Goal: Information Seeking & Learning: Learn about a topic

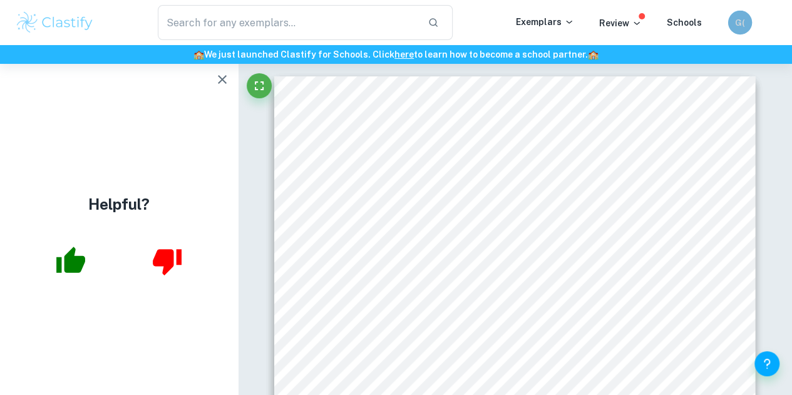
click at [470, 26] on h6 "G(" at bounding box center [741, 22] width 14 height 13
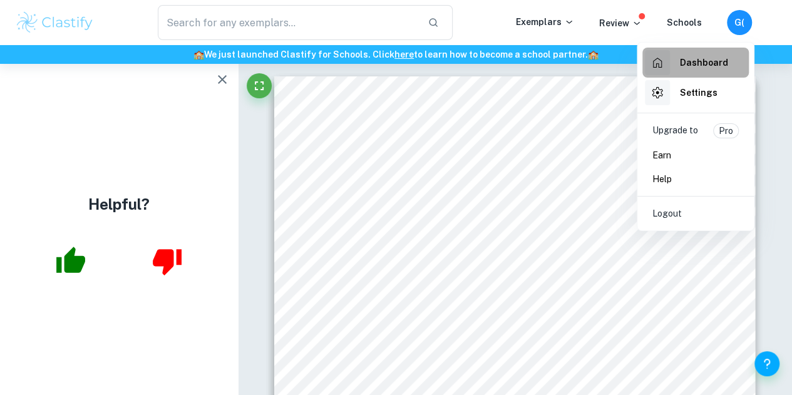
click at [470, 56] on h6 "Dashboard" at bounding box center [704, 63] width 48 height 14
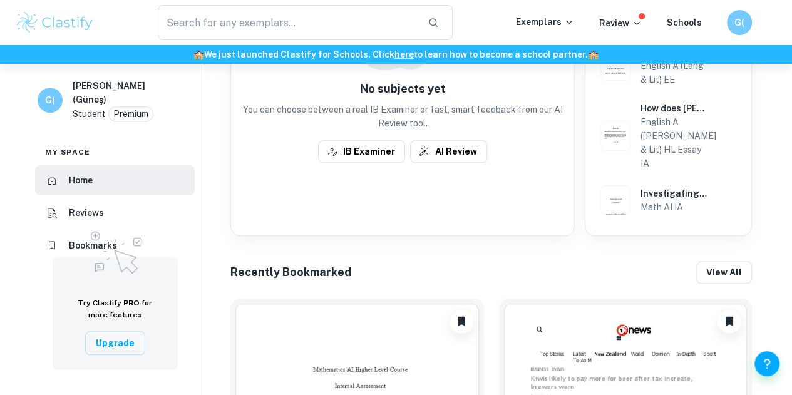
scroll to position [432, 0]
click at [115, 227] on img at bounding box center [115, 251] width 63 height 54
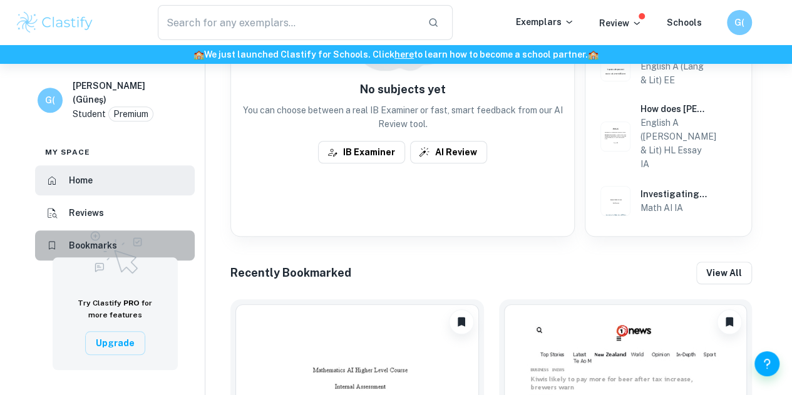
click at [155, 231] on li "Bookmarks" at bounding box center [115, 246] width 160 height 30
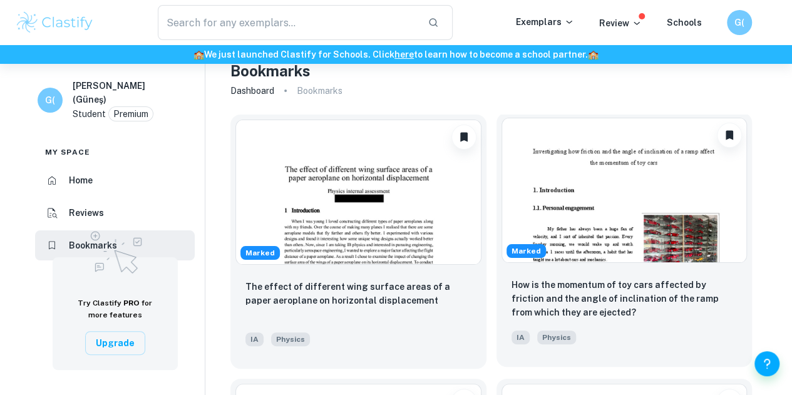
scroll to position [19, 0]
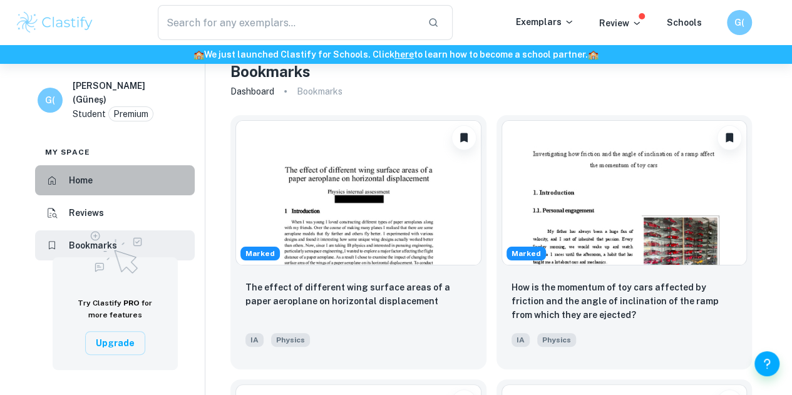
click at [77, 175] on li "Home" at bounding box center [115, 180] width 160 height 30
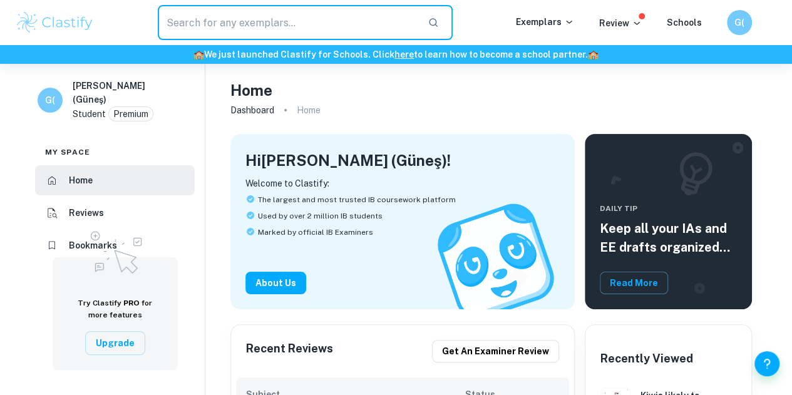
click at [267, 30] on input "text" at bounding box center [288, 22] width 260 height 35
type input "economy"
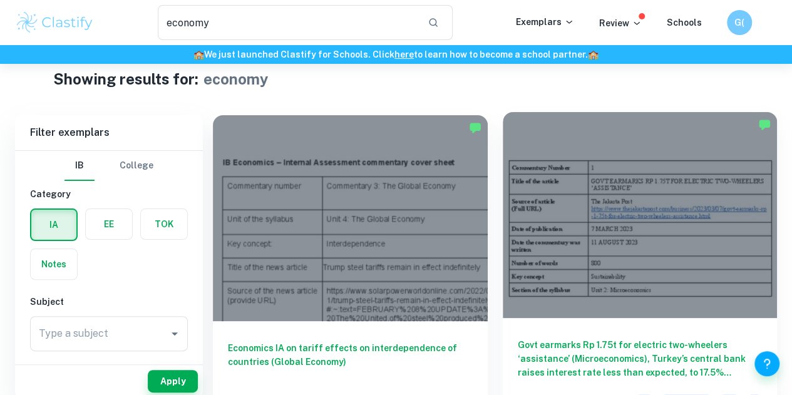
scroll to position [38, 0]
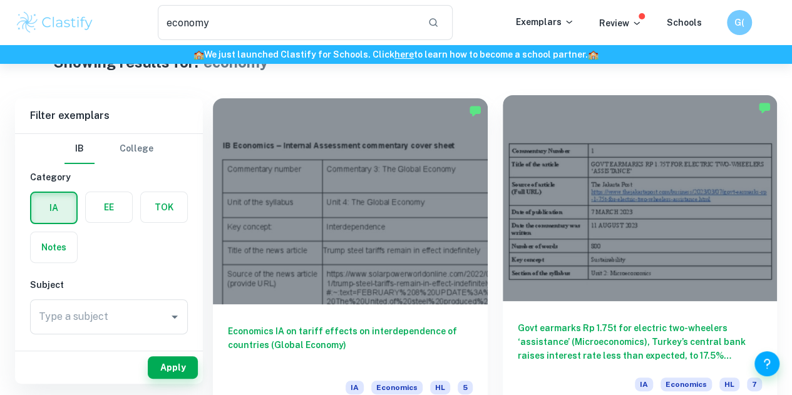
click at [470, 301] on div "Govt earmarks Rp 1.75t for electric two-wheelers ‘assistance’ (Microeconomics),…" at bounding box center [640, 357] width 275 height 113
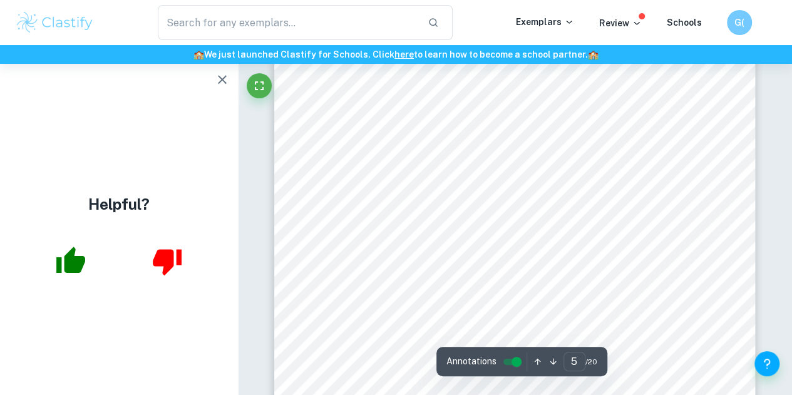
scroll to position [2729, 0]
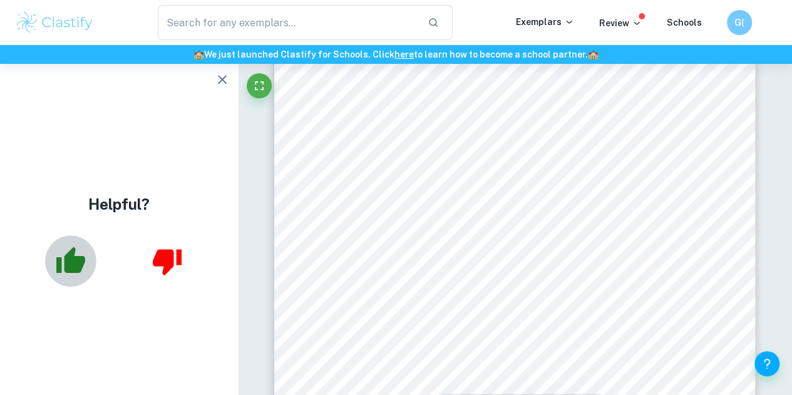
click at [83, 249] on icon "button" at bounding box center [70, 261] width 31 height 31
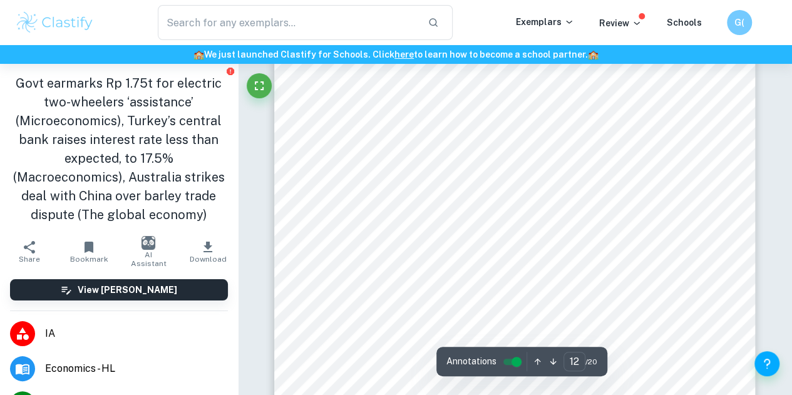
scroll to position [7118, 0]
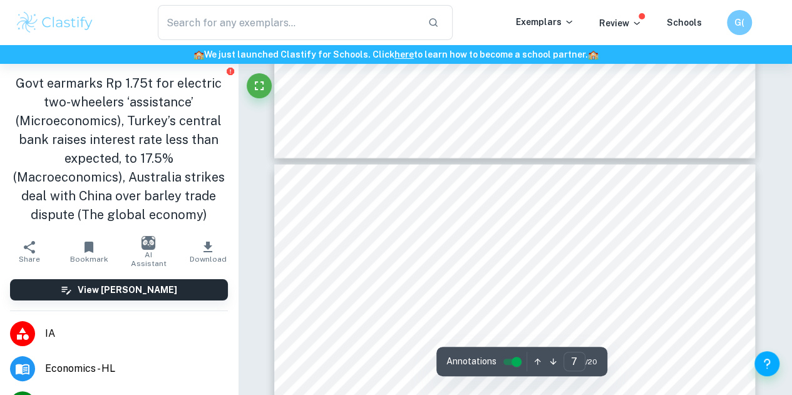
type input "6"
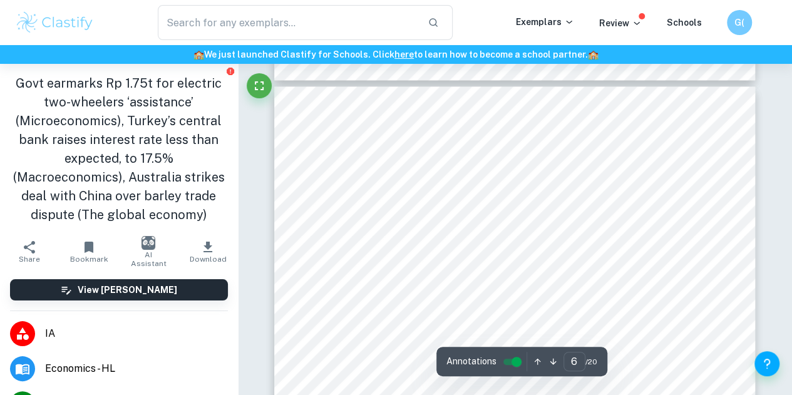
scroll to position [3207, 0]
